Goal: Browse casually

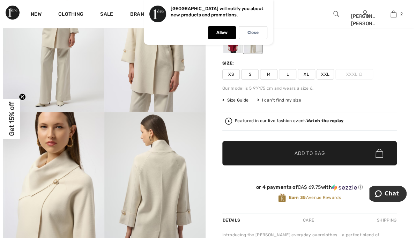
scroll to position [91, 0]
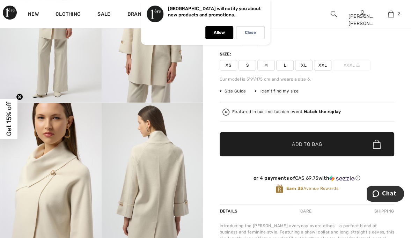
click at [314, 112] on strong "Watch the replay" at bounding box center [322, 111] width 37 height 5
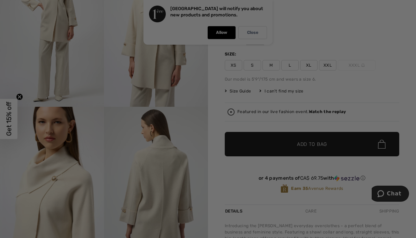
scroll to position [0, 0]
